Goal: Transaction & Acquisition: Purchase product/service

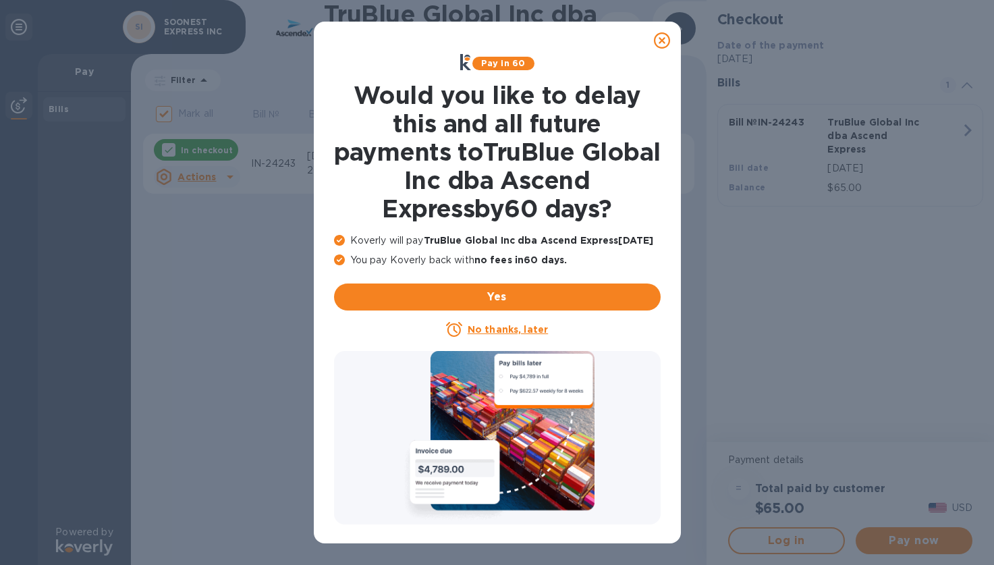
click at [662, 42] on icon at bounding box center [662, 40] width 16 height 16
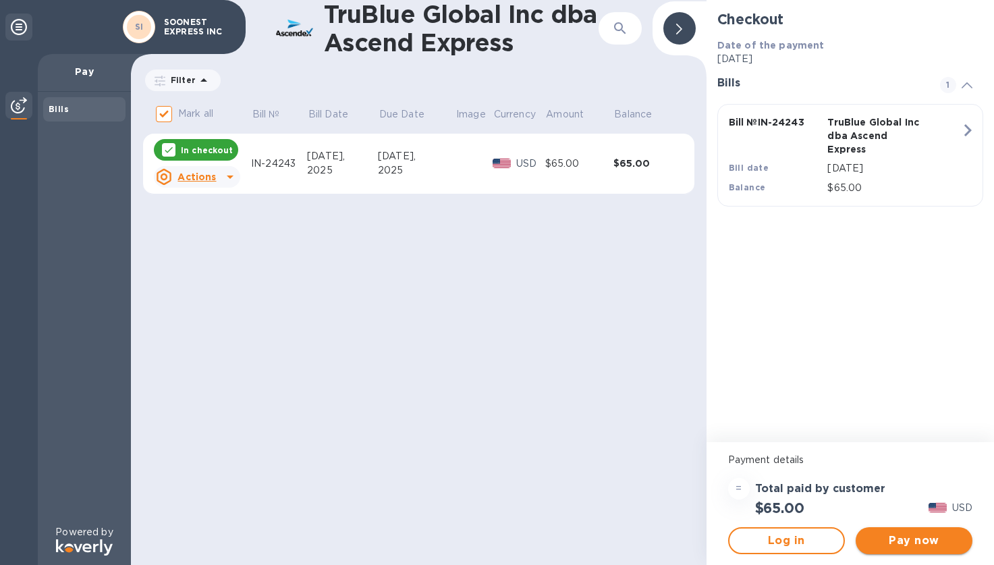
click at [909, 545] on span "Pay now" at bounding box center [913, 540] width 95 height 16
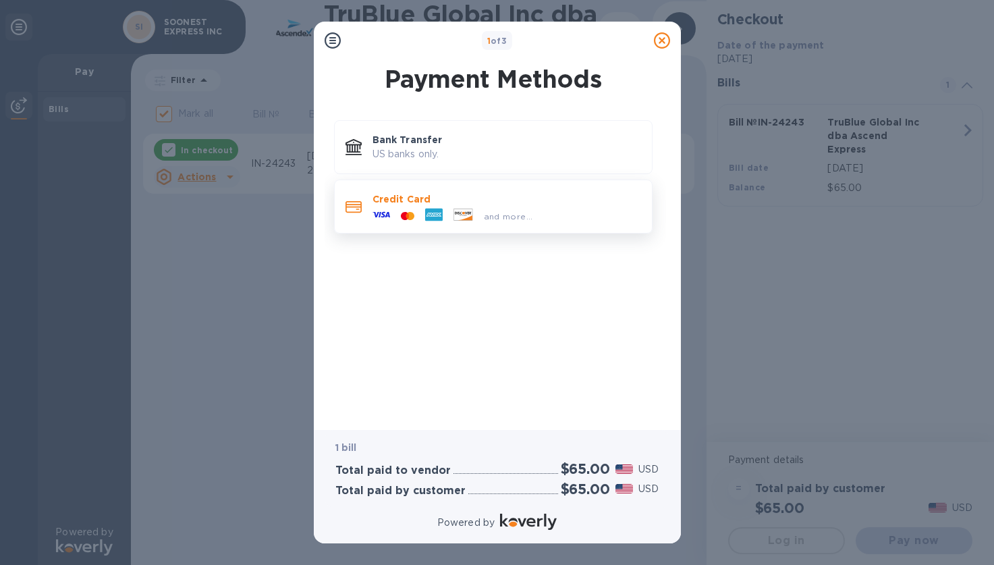
click at [548, 194] on p "Credit Card" at bounding box center [506, 198] width 268 height 13
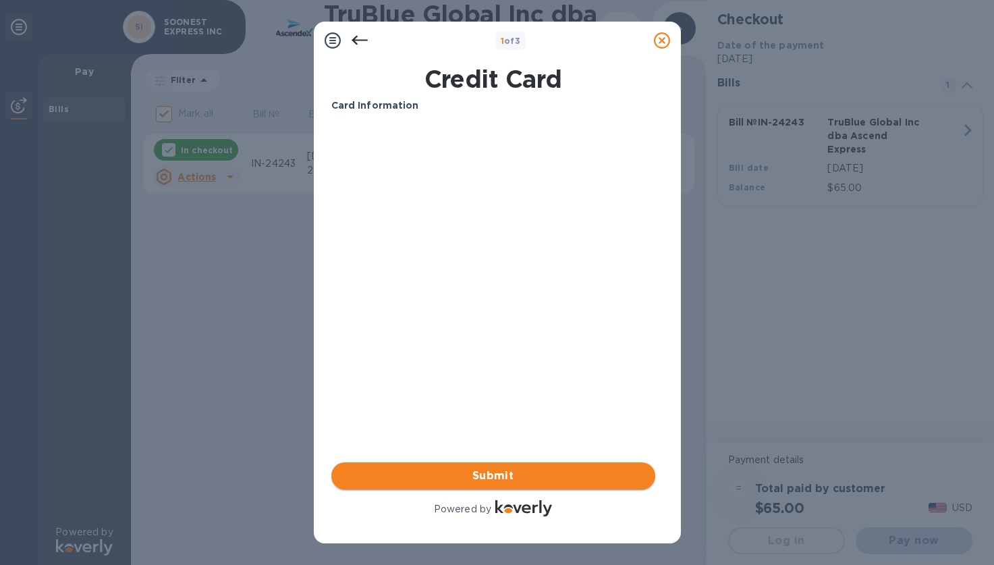
click at [480, 478] on span "Submit" at bounding box center [493, 475] width 302 height 16
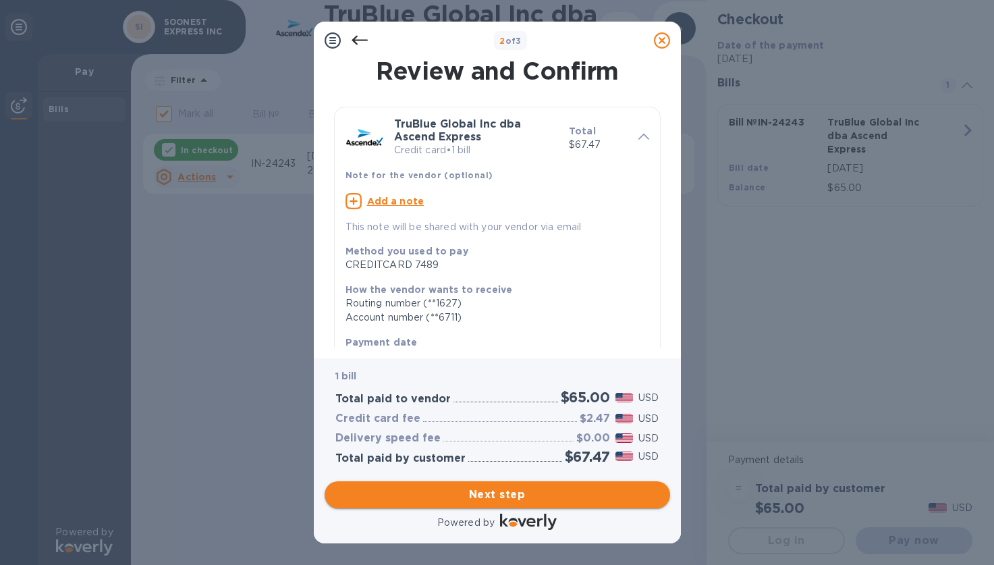
click at [478, 490] on span "Next step" at bounding box center [497, 494] width 324 height 16
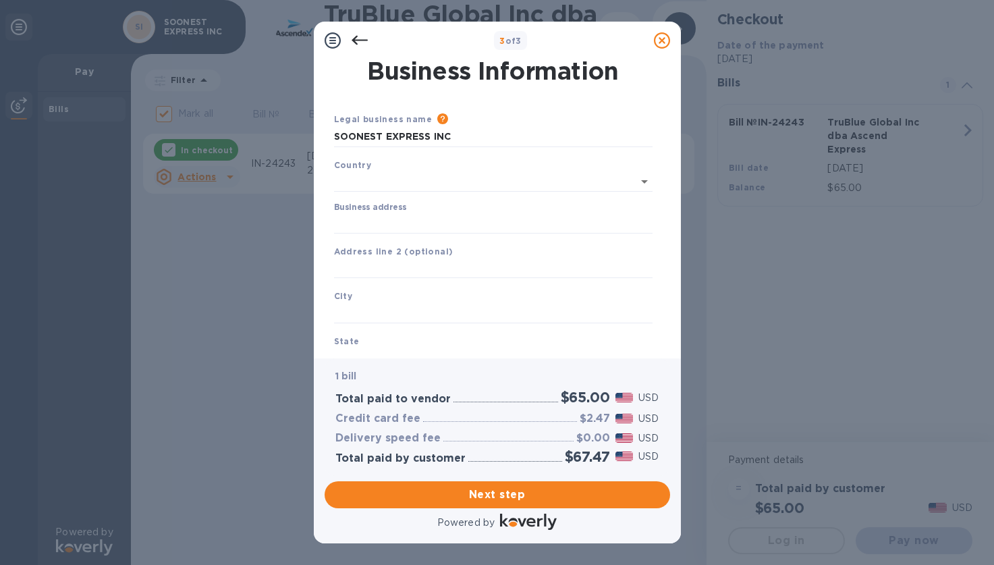
type input "[GEOGRAPHIC_DATA]"
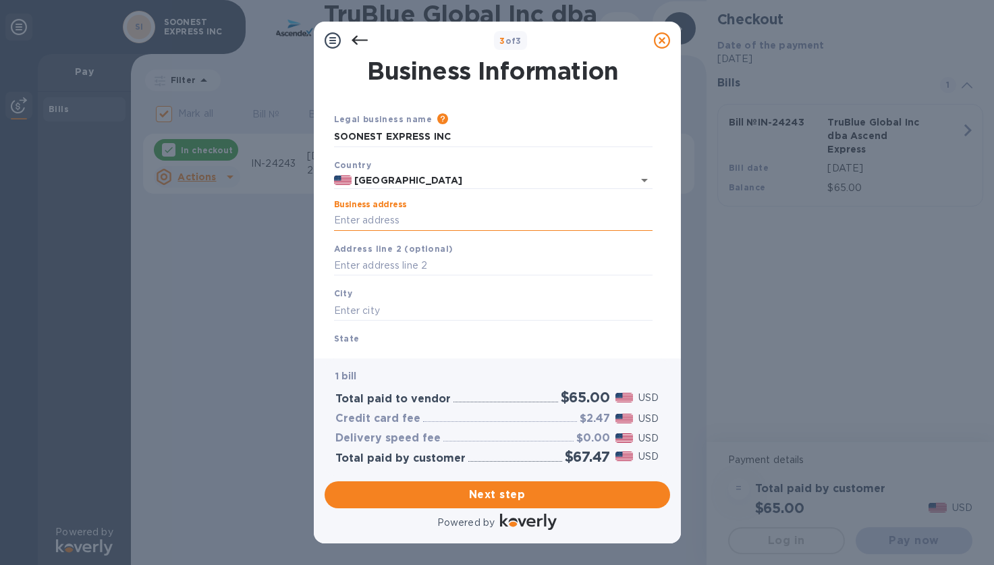
click at [396, 221] on input "Business address" at bounding box center [493, 220] width 318 height 20
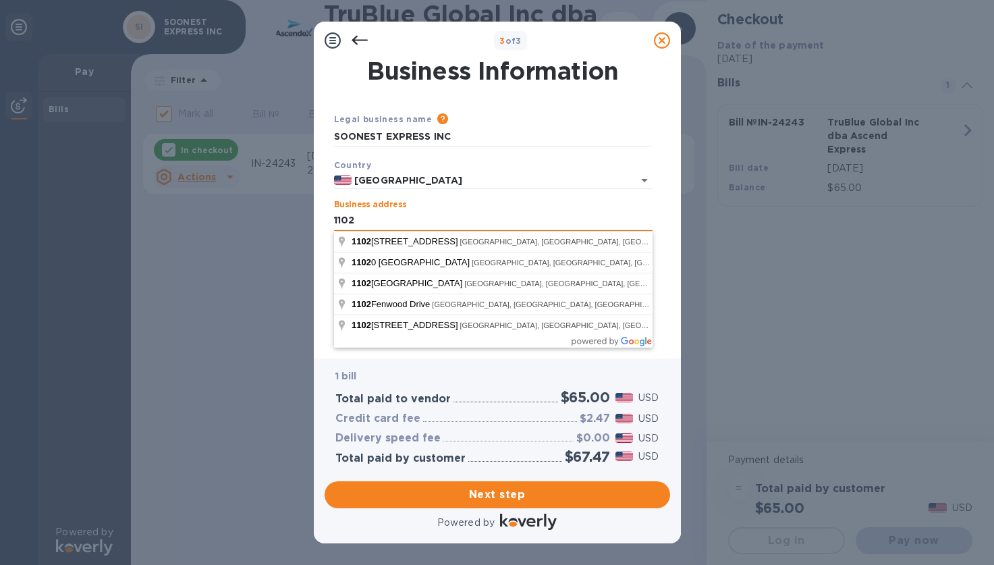
click at [422, 223] on input "1102" at bounding box center [493, 220] width 318 height 20
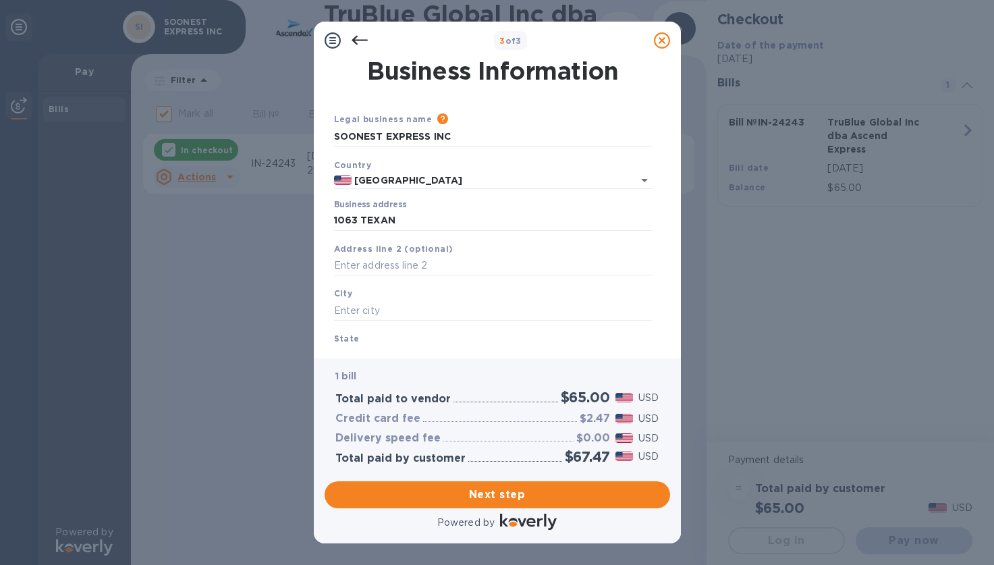
type input "1063 Texan Trail"
type input "Grapevine"
type input "[GEOGRAPHIC_DATA]"
type input "76051"
click at [412, 260] on input "text" at bounding box center [493, 266] width 318 height 20
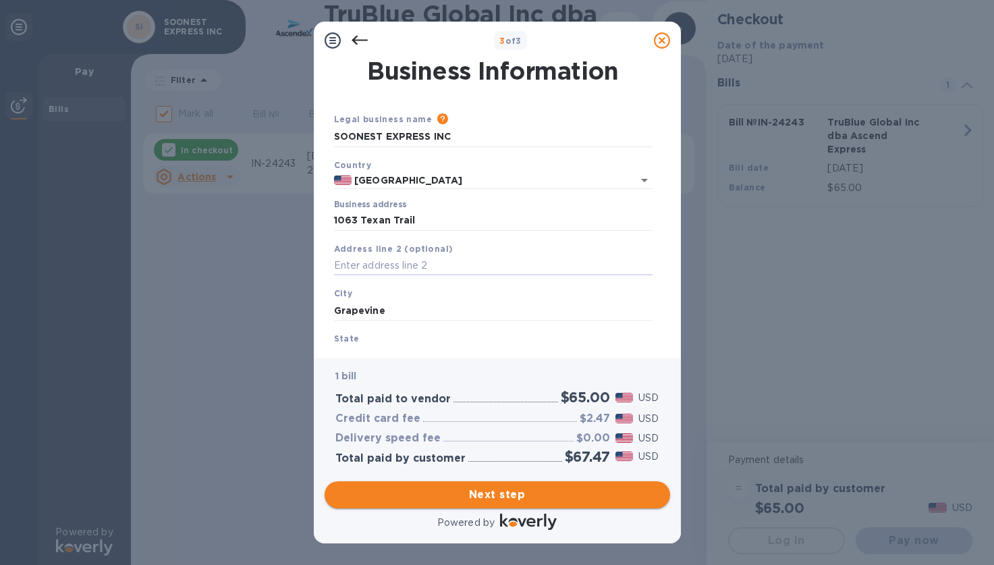
click at [489, 499] on span "Next step" at bounding box center [497, 494] width 324 height 16
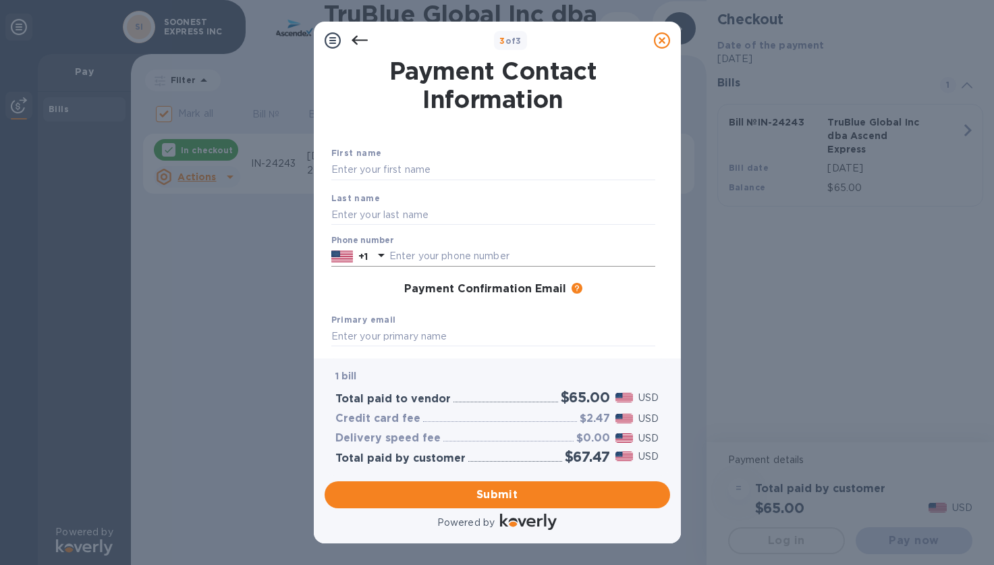
click at [438, 262] on input "text" at bounding box center [522, 256] width 266 height 20
click at [368, 175] on input "text" at bounding box center [493, 170] width 324 height 20
type input "[PERSON_NAME]"
type input "SO"
click at [403, 143] on div "First name [PERSON_NAME] Last name SO Phone number +1 Payment Confirmation Emai…" at bounding box center [493, 280] width 329 height 318
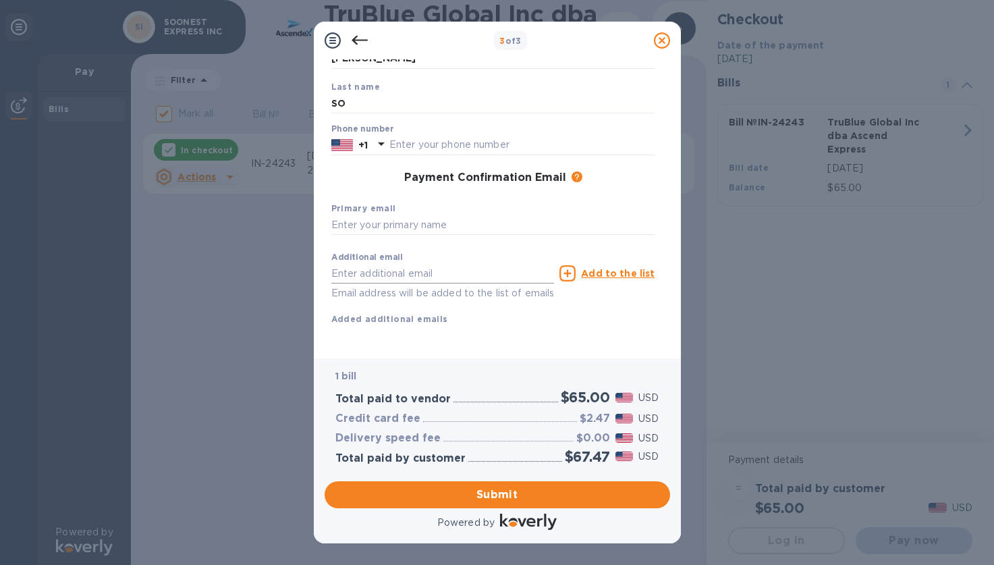
scroll to position [127, 0]
click at [418, 215] on input "text" at bounding box center [493, 225] width 324 height 20
type input "[PERSON_NAME][EMAIL_ADDRESS][DOMAIN_NAME]"
type input "j"
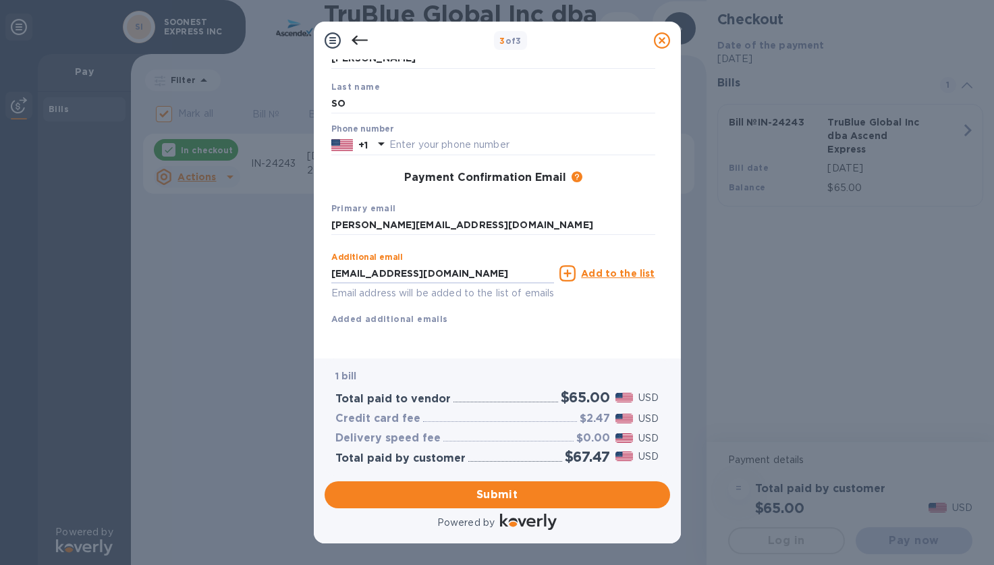
type input "[EMAIL_ADDRESS][DOMAIN_NAME]"
drag, startPoint x: 509, startPoint y: 493, endPoint x: 522, endPoint y: 327, distance: 166.5
click at [509, 494] on span "Submit" at bounding box center [497, 494] width 324 height 16
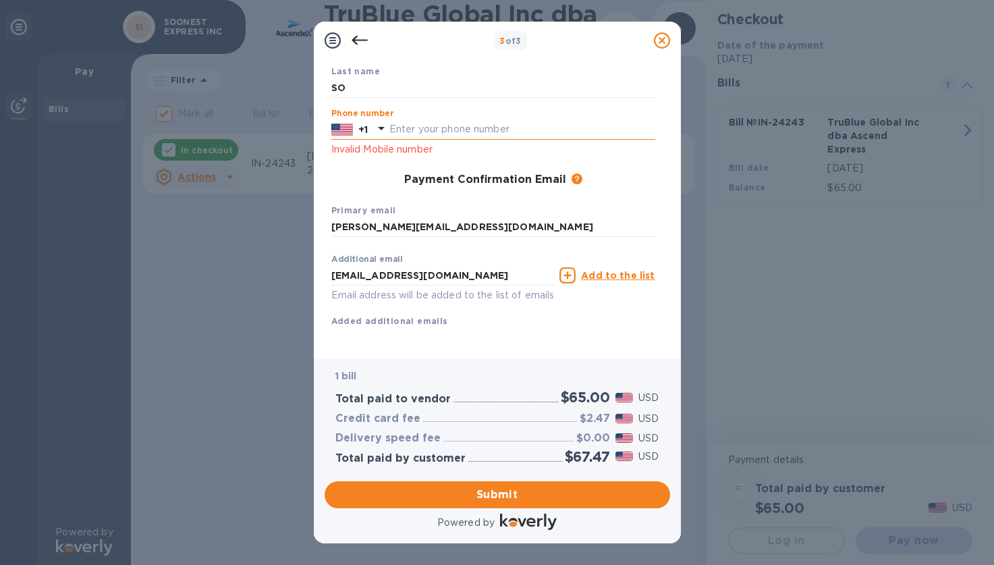
click at [455, 132] on input "text" at bounding box center [522, 129] width 266 height 20
type input "5162185000"
click at [501, 497] on span "Submit" at bounding box center [497, 494] width 324 height 16
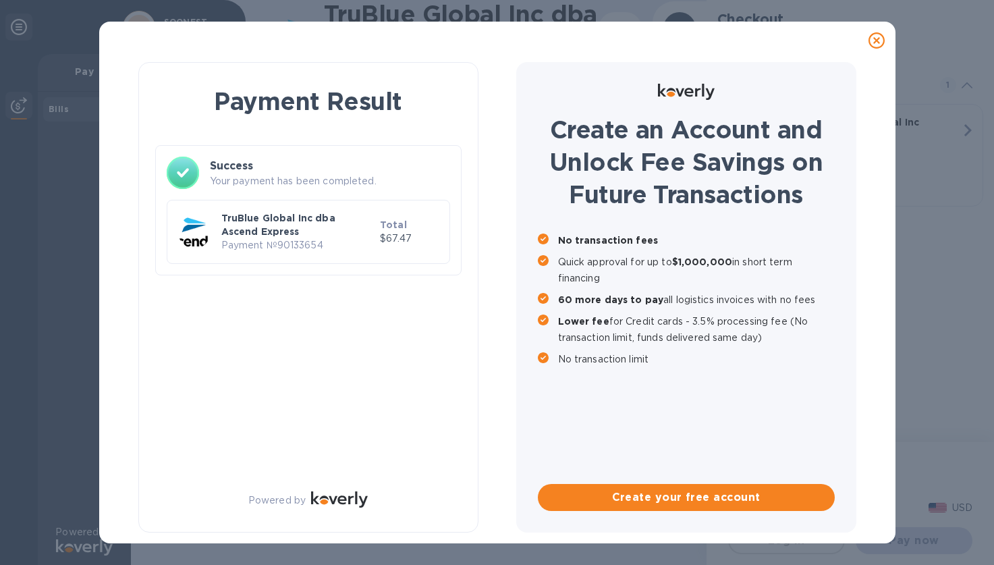
checkbox input "false"
click at [349, 240] on p "Payment № 90133654" at bounding box center [297, 245] width 153 height 14
drag, startPoint x: 229, startPoint y: 323, endPoint x: 584, endPoint y: 19, distance: 467.4
click at [237, 298] on div "Payment Result Success Your payment has been completed. TruBlue Global Inc dba …" at bounding box center [308, 297] width 340 height 470
